Goal: Find specific page/section: Find specific page/section

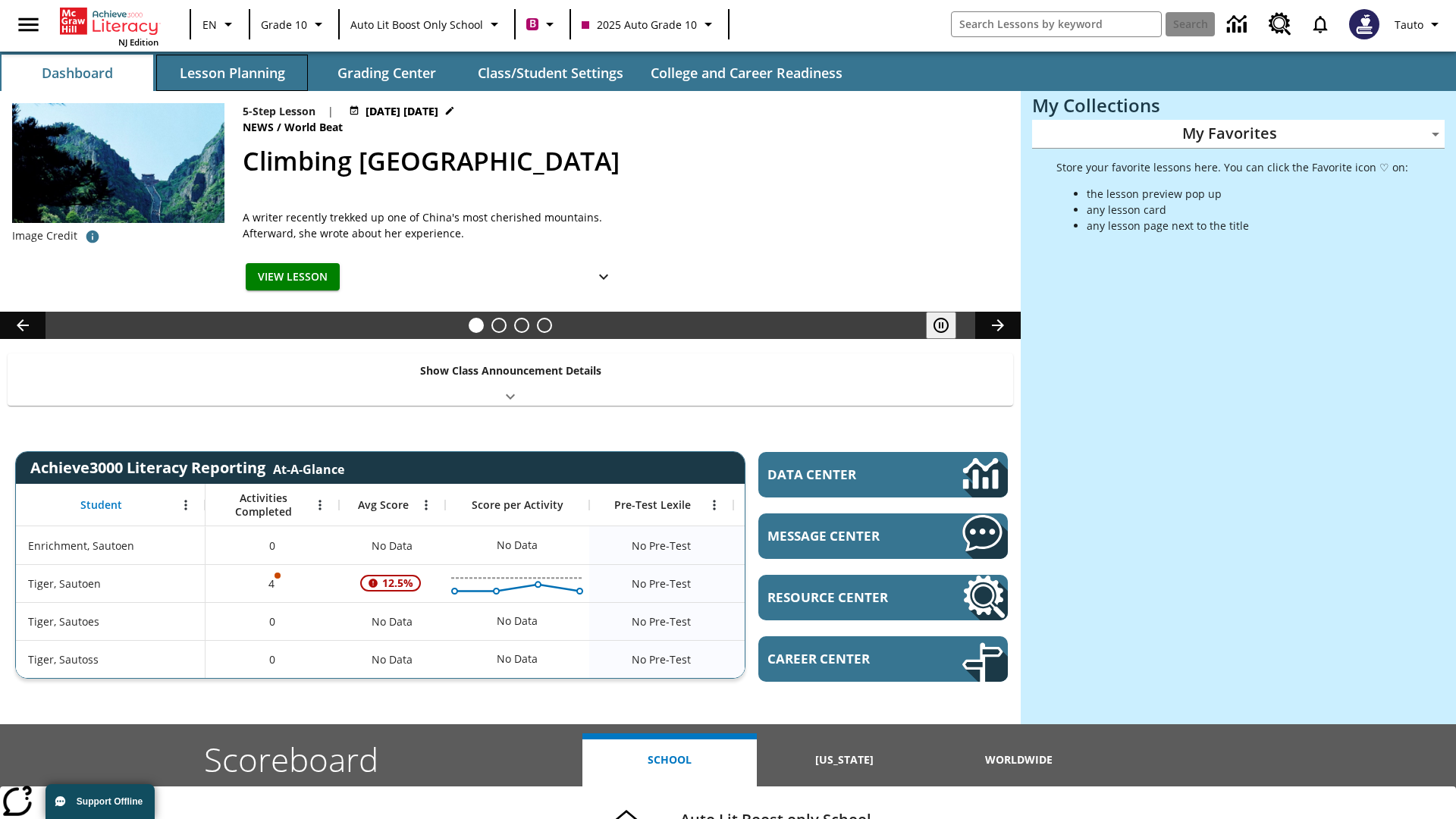
click at [232, 73] on button "Lesson Planning" at bounding box center [232, 72] width 152 height 36
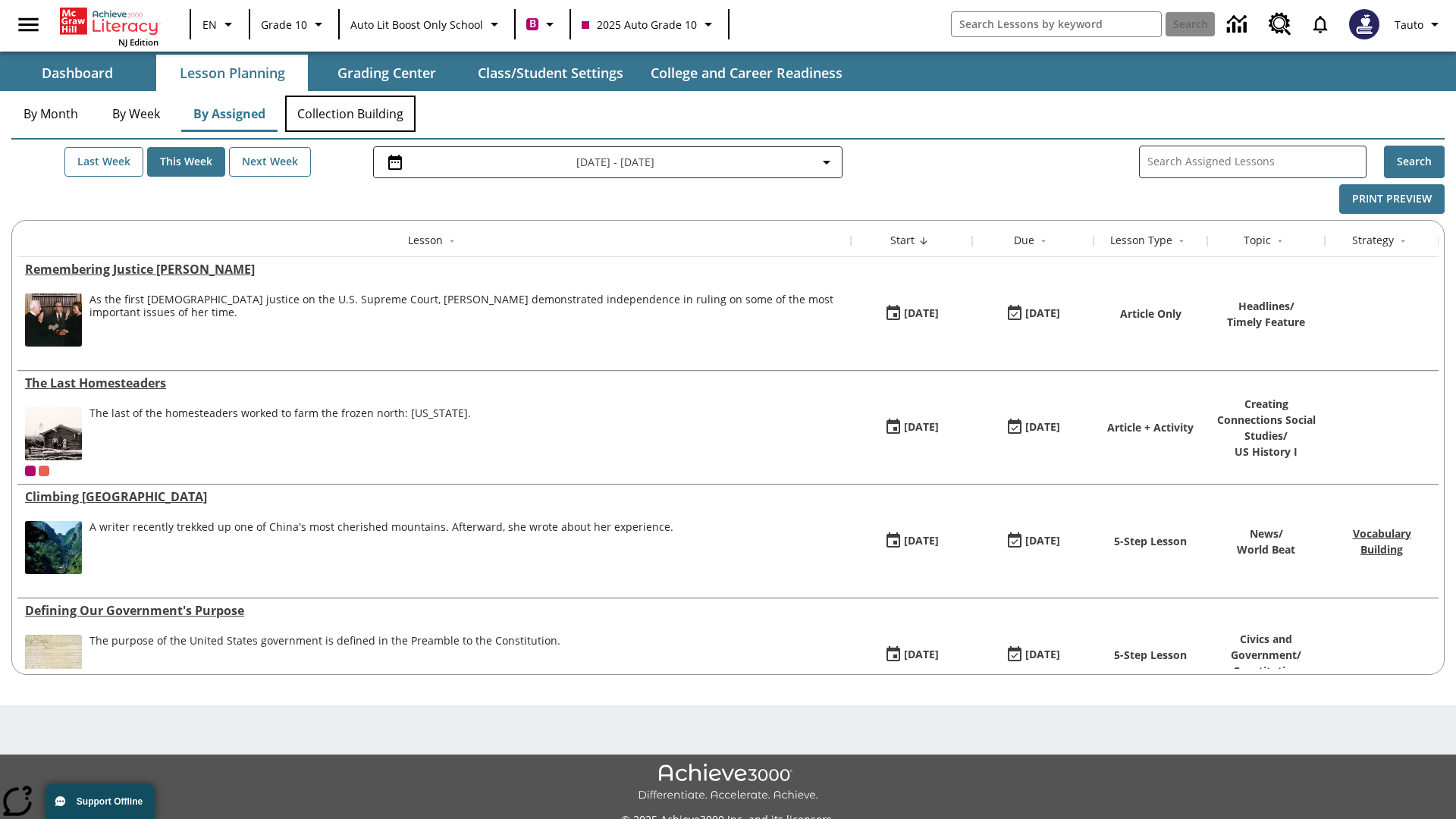
click at [350, 114] on button "Collection Building" at bounding box center [350, 114] width 130 height 36
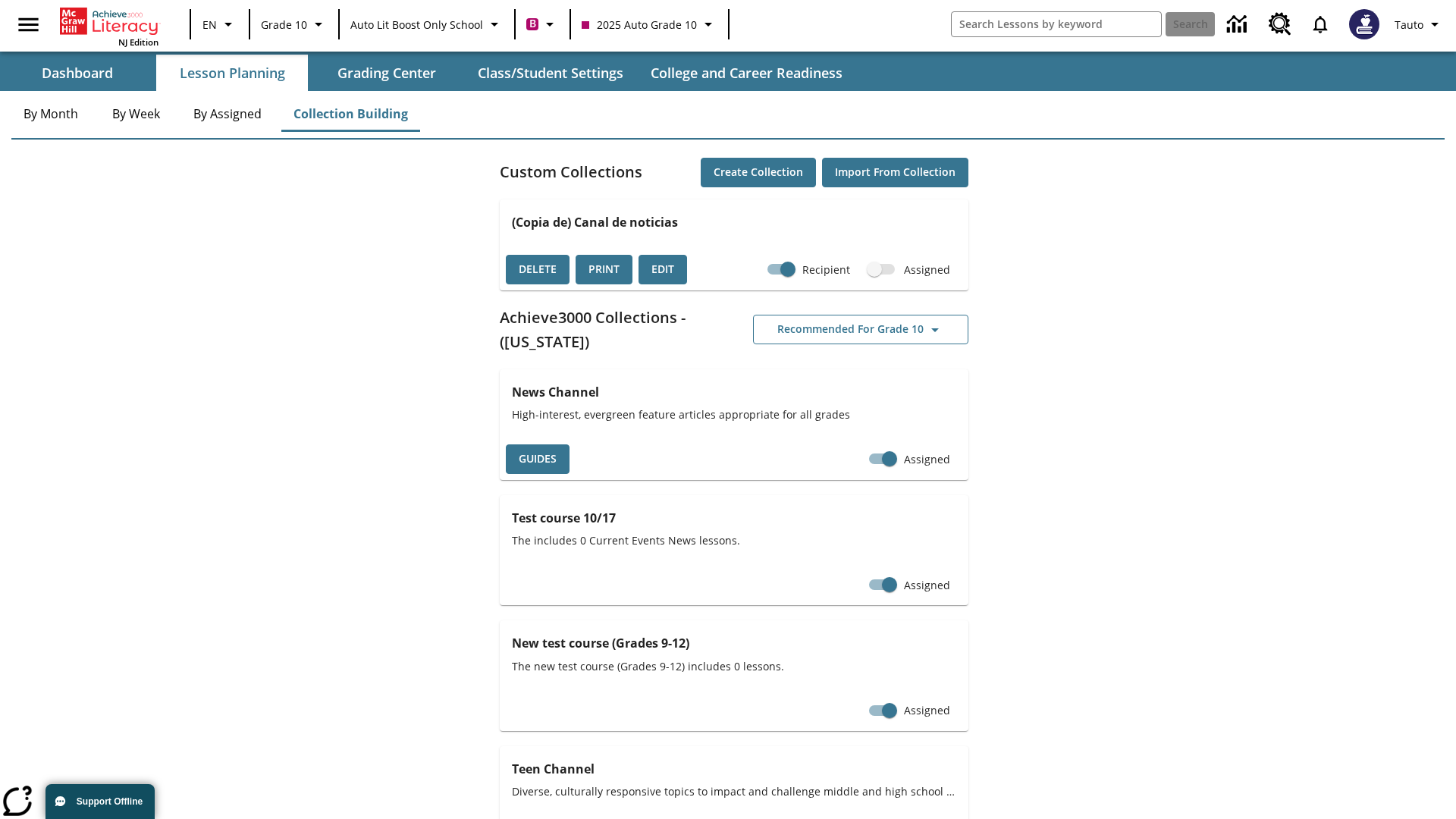
checkbox input "true"
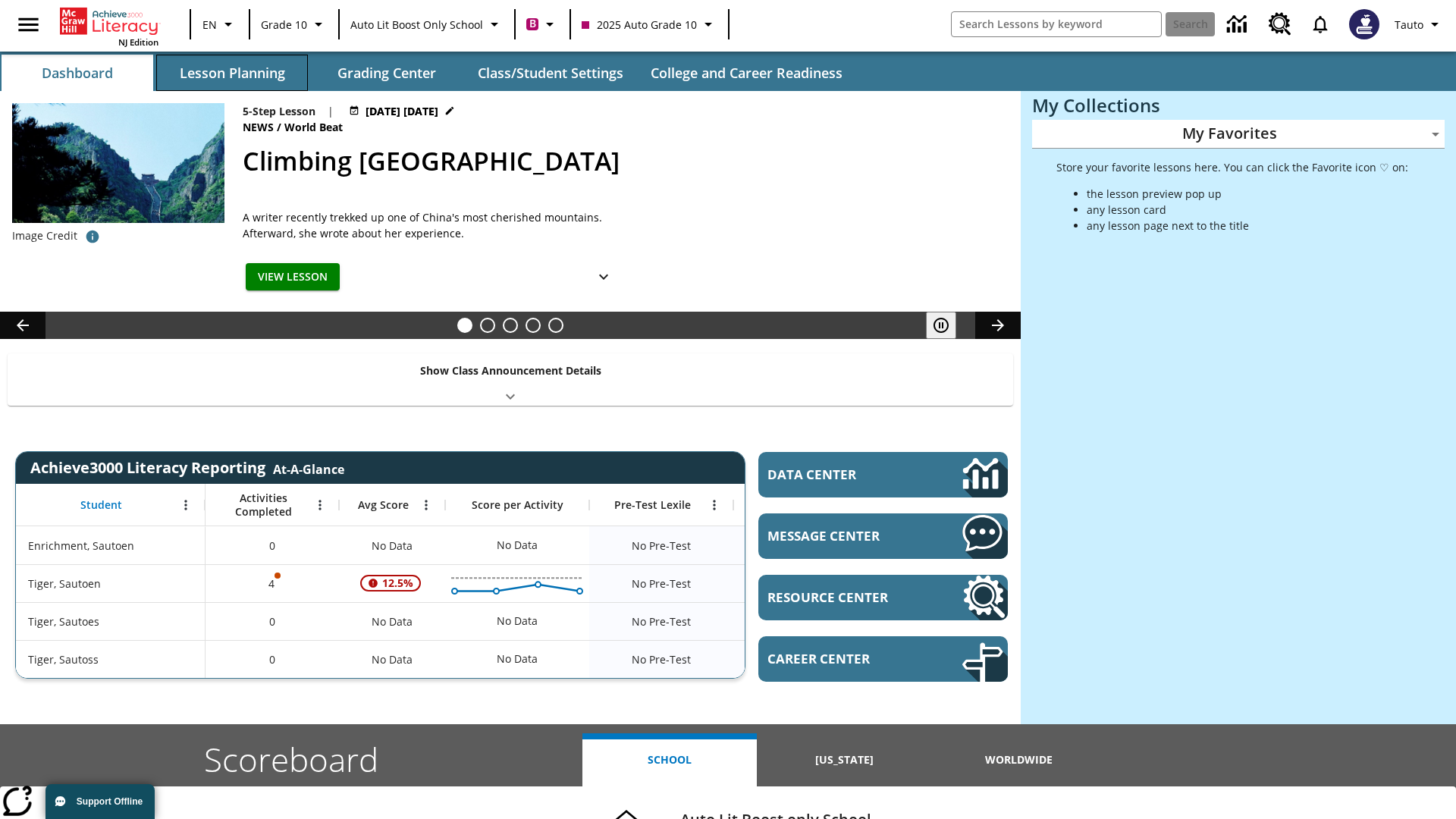
click at [232, 73] on button "Lesson Planning" at bounding box center [232, 72] width 152 height 36
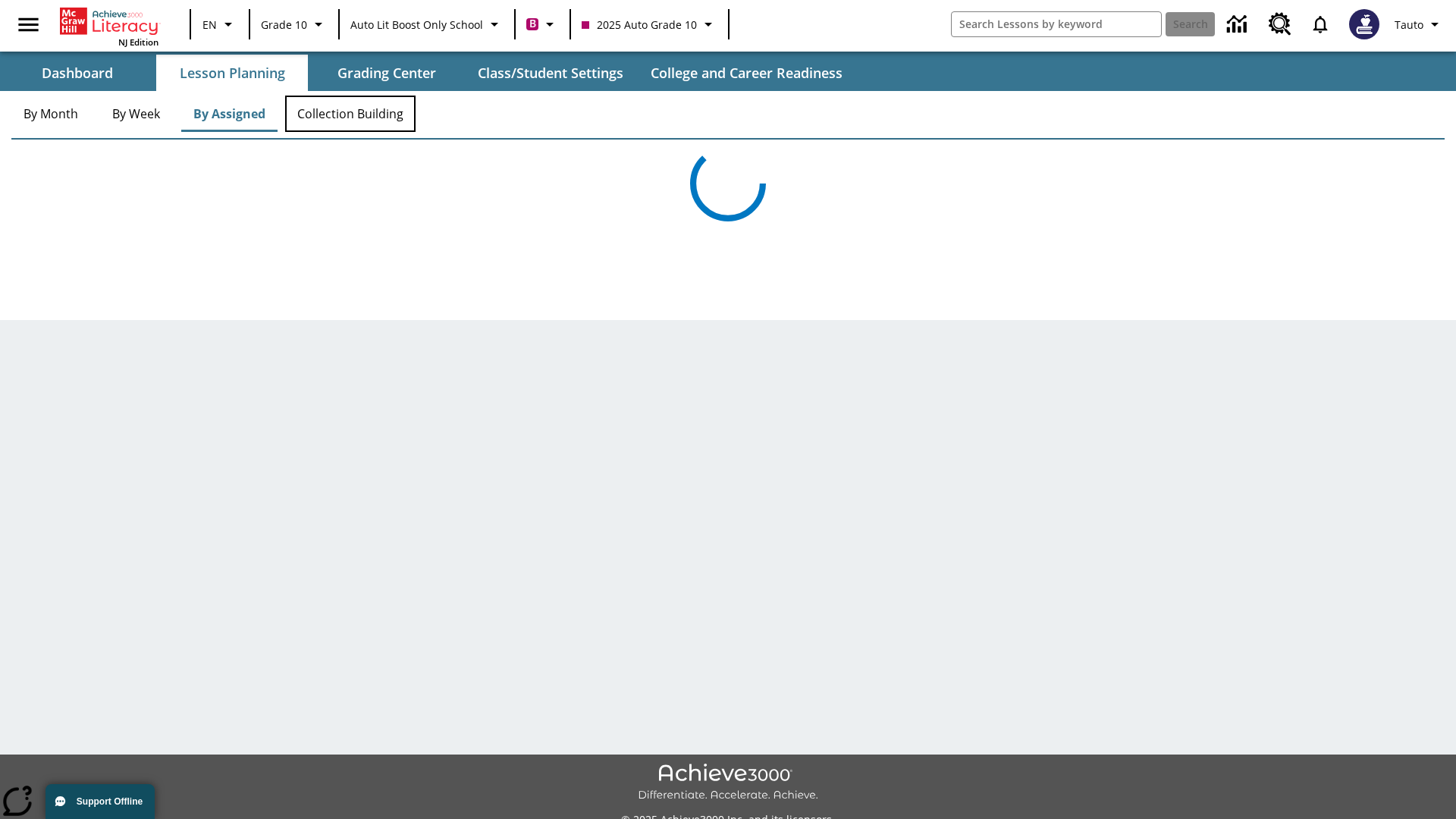
click at [350, 114] on button "Collection Building" at bounding box center [350, 114] width 130 height 36
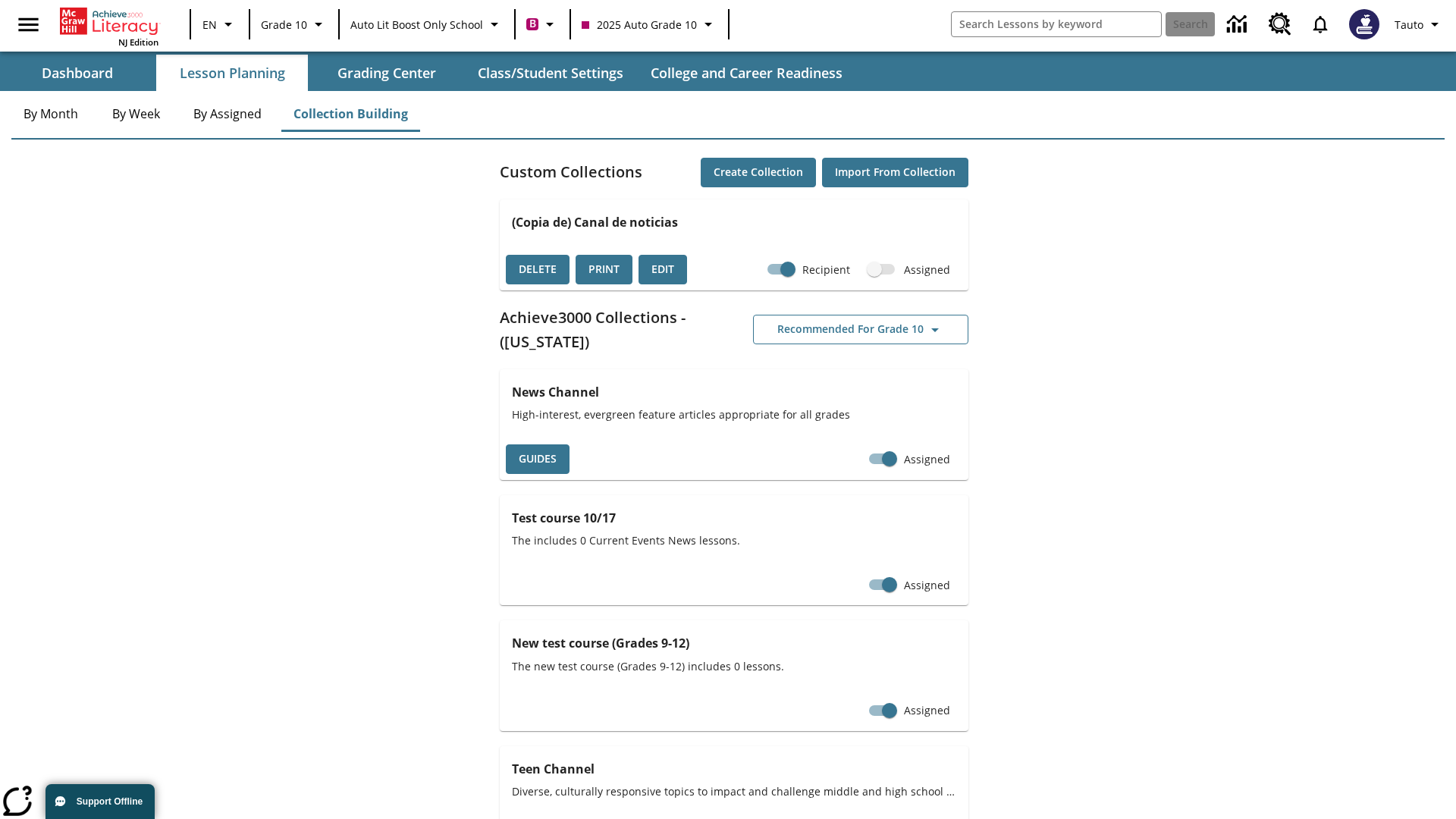
checkbox input "false"
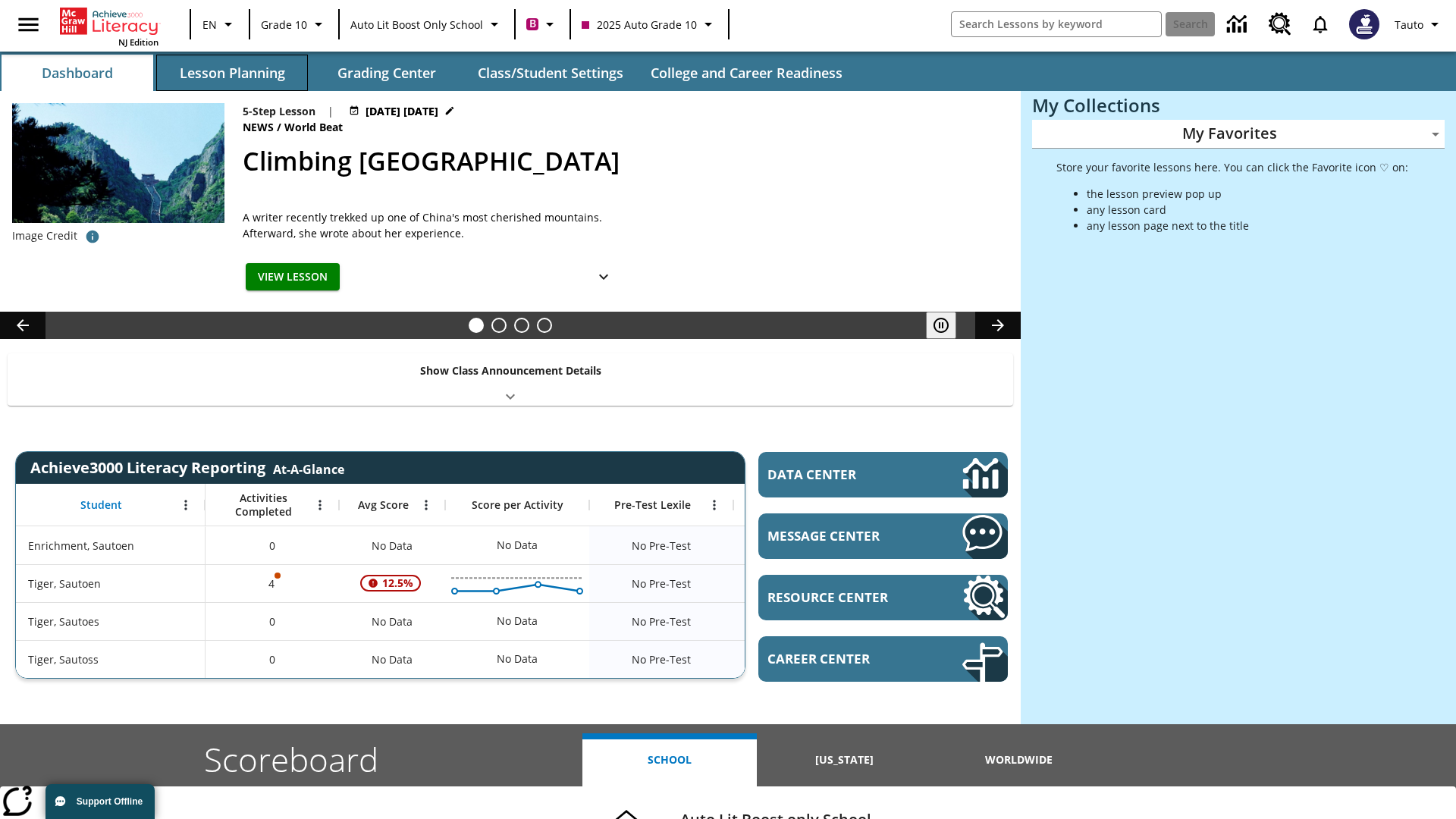
click at [232, 73] on button "Lesson Planning" at bounding box center [232, 72] width 152 height 36
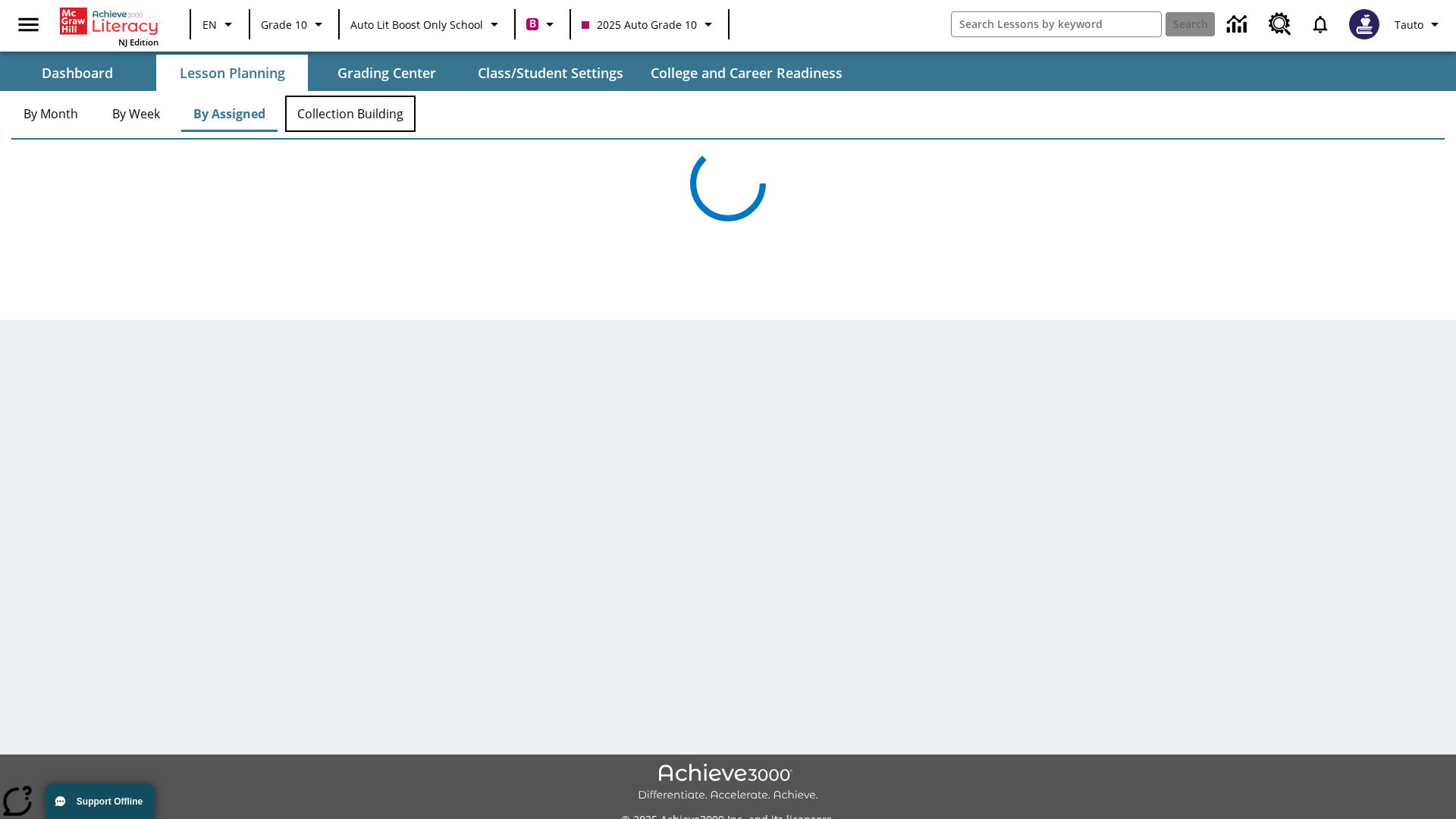
click at [350, 114] on button "Collection Building" at bounding box center [350, 114] width 130 height 36
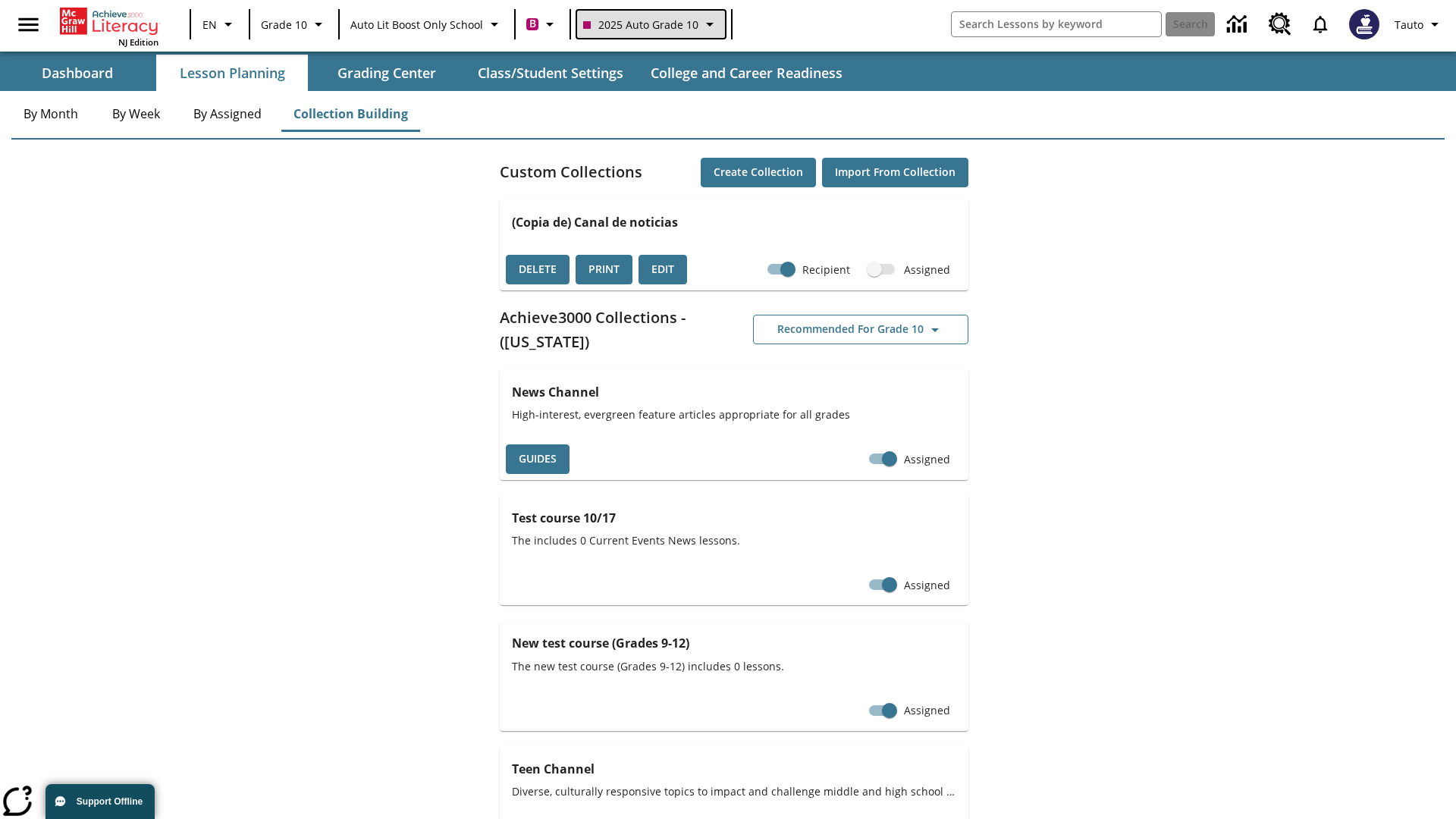
click at [649, 24] on span "2025 Auto Grade 10" at bounding box center [640, 24] width 116 height 16
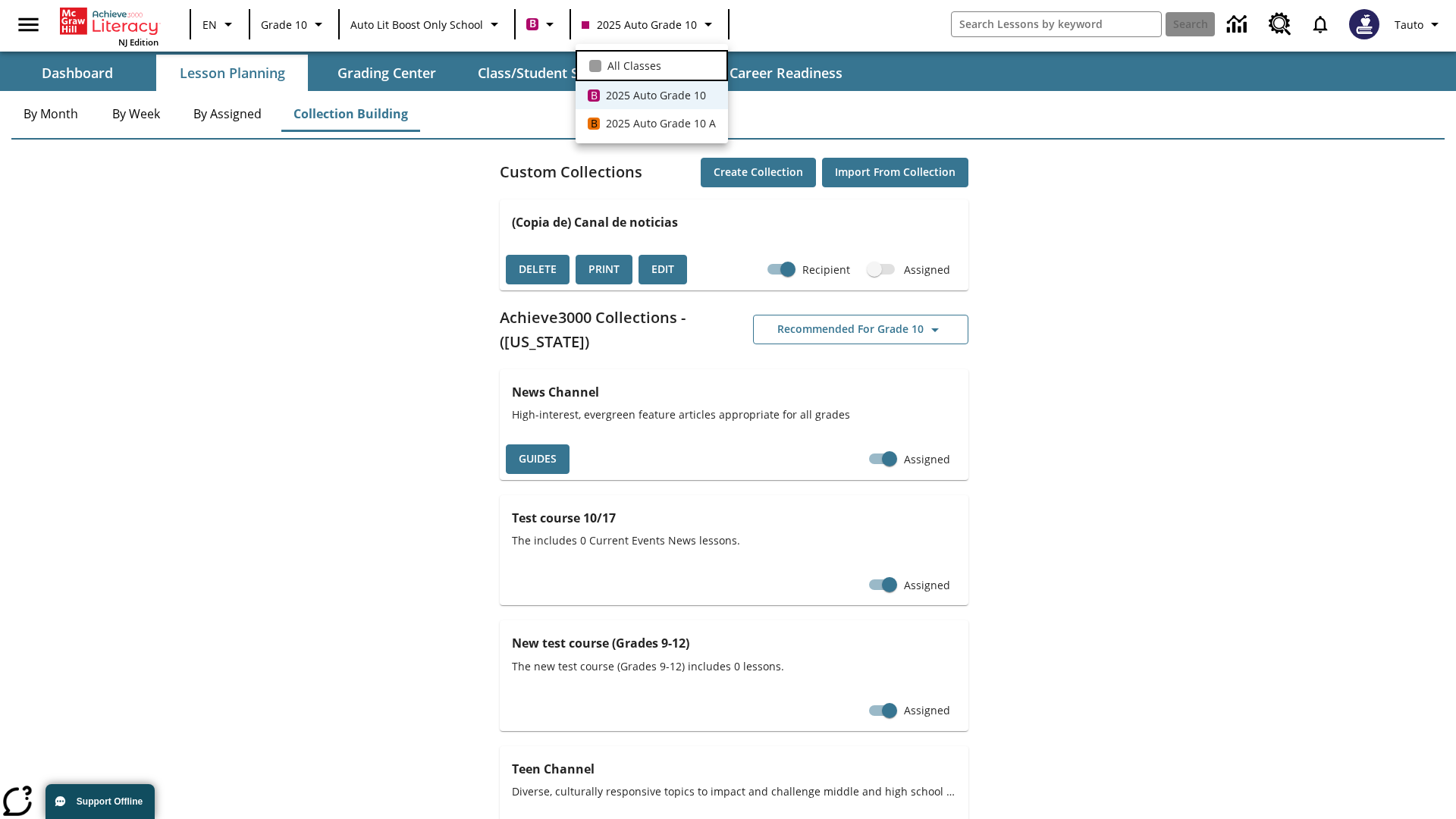
click at [651, 64] on span "All Classes" at bounding box center [634, 65] width 54 height 16
